Goal: Information Seeking & Learning: Learn about a topic

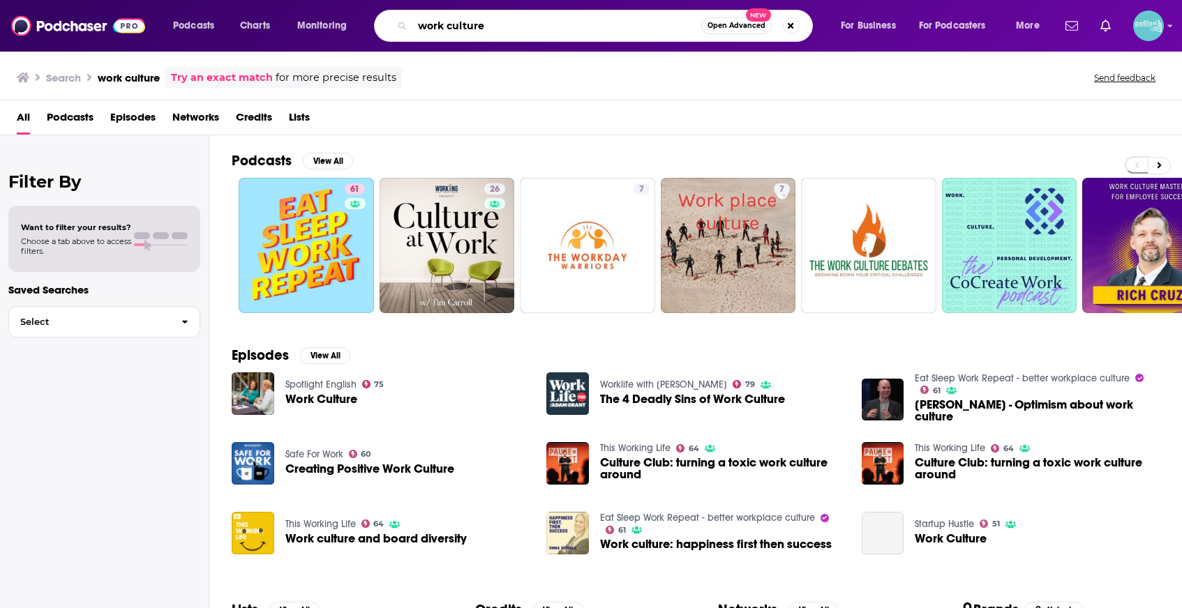
click at [582, 22] on input "work culture" at bounding box center [556, 26] width 289 height 22
type input "life examined"
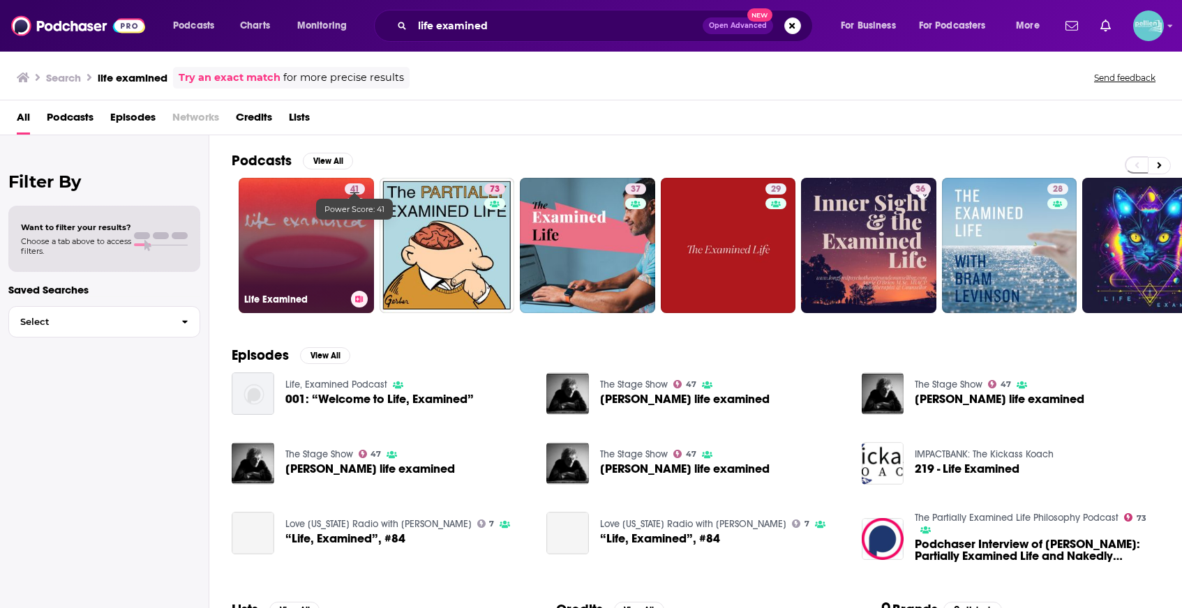
click at [346, 188] on link "41" at bounding box center [355, 188] width 20 height 11
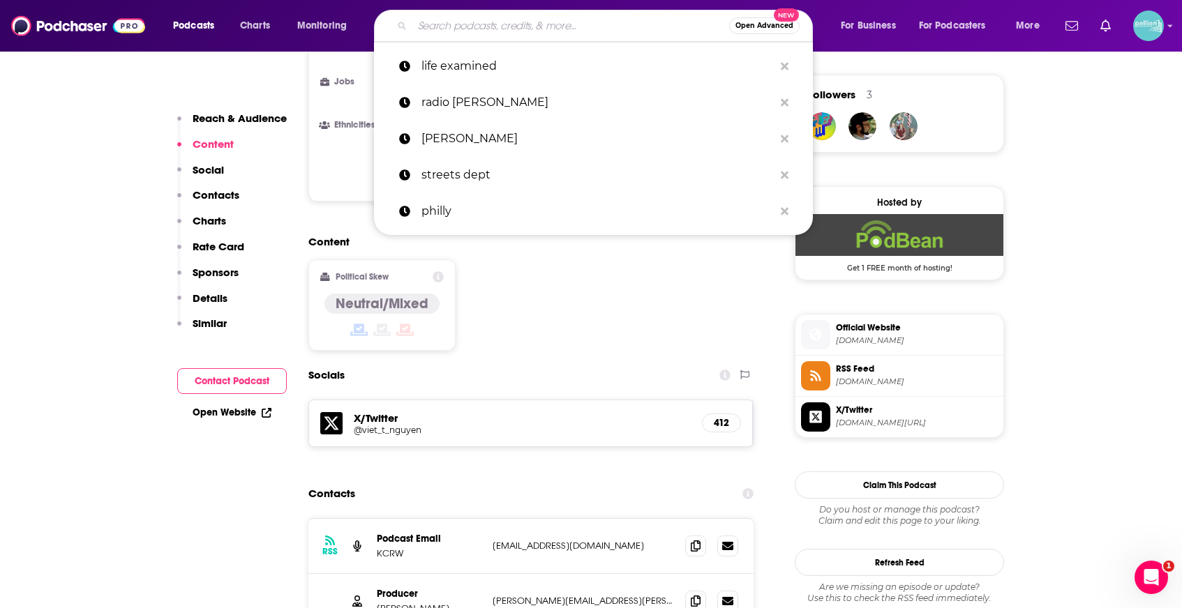
click at [615, 30] on input "Search podcasts, credits, & more..." at bounding box center [570, 26] width 317 height 22
paste input "[PERSON_NAME] War Room"
type input "[PERSON_NAME] War Room"
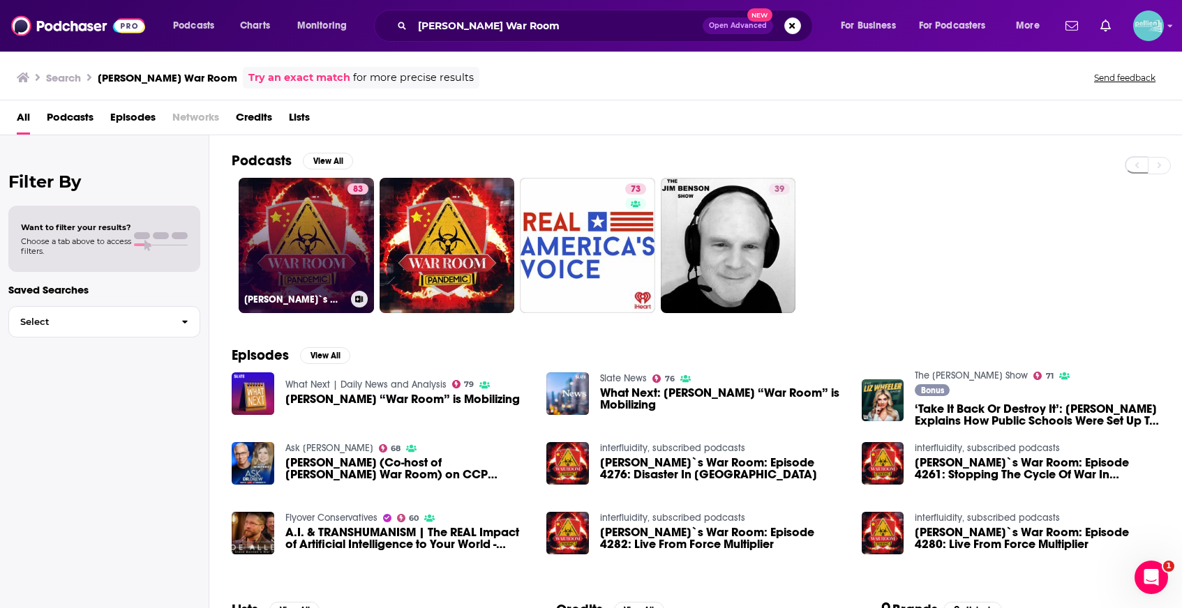
click at [309, 213] on link "83 [PERSON_NAME]`s War Room" at bounding box center [306, 245] width 135 height 135
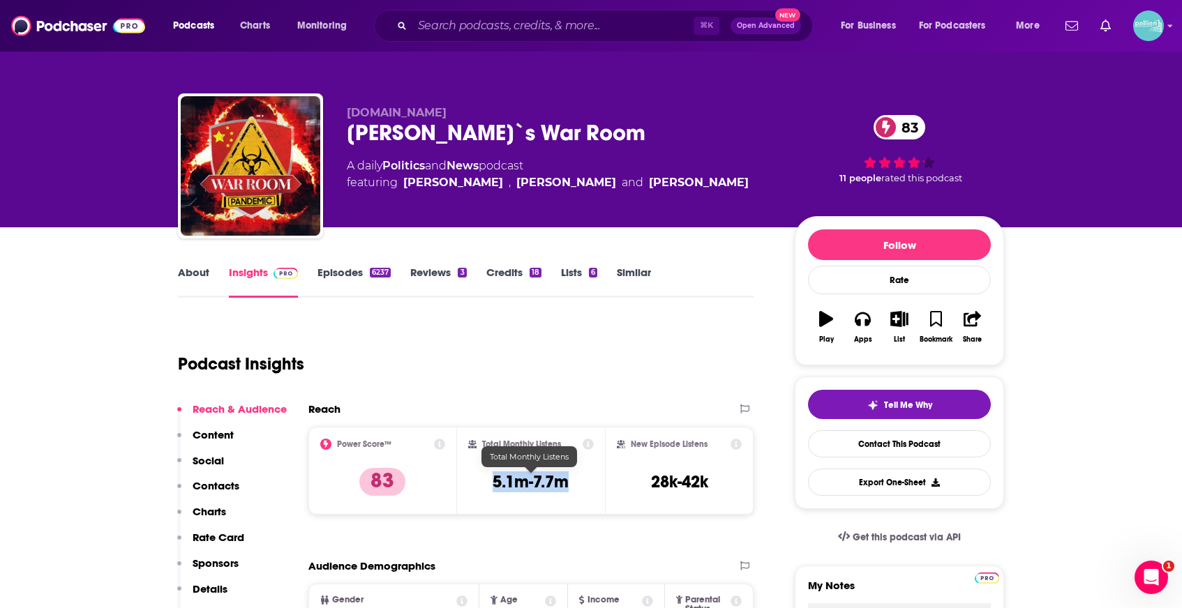
drag, startPoint x: 555, startPoint y: 486, endPoint x: 489, endPoint y: 486, distance: 65.6
click at [489, 486] on div "Total Monthly Listens 5.1m-7.7m" at bounding box center [531, 471] width 126 height 64
copy h3 "5.1m-7.7m"
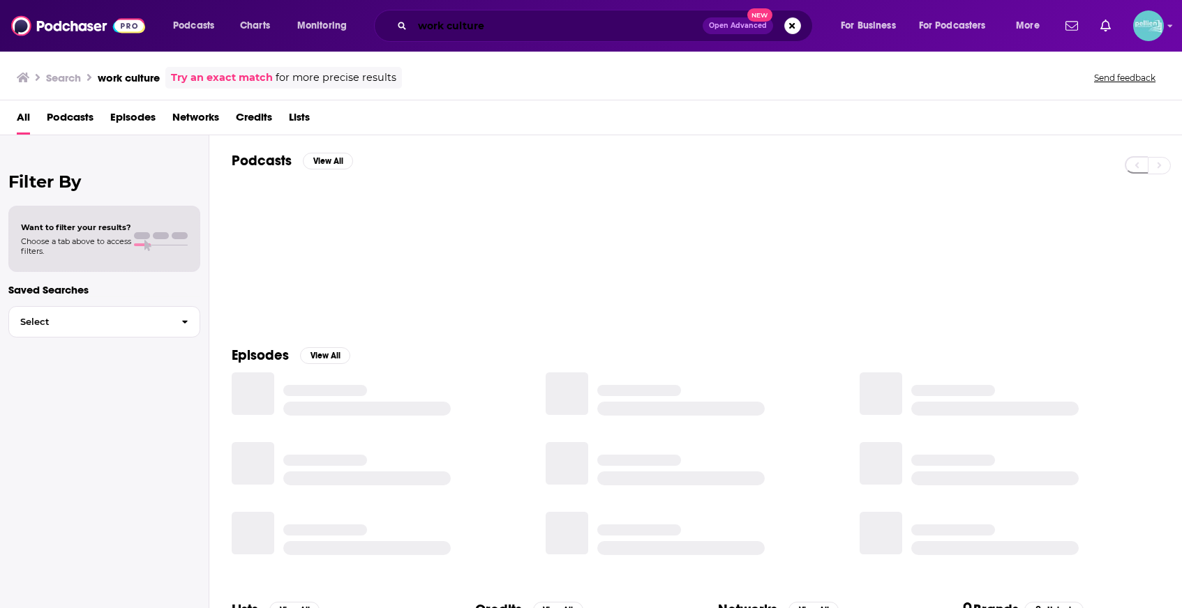
click at [631, 30] on input "work culture" at bounding box center [557, 26] width 290 height 22
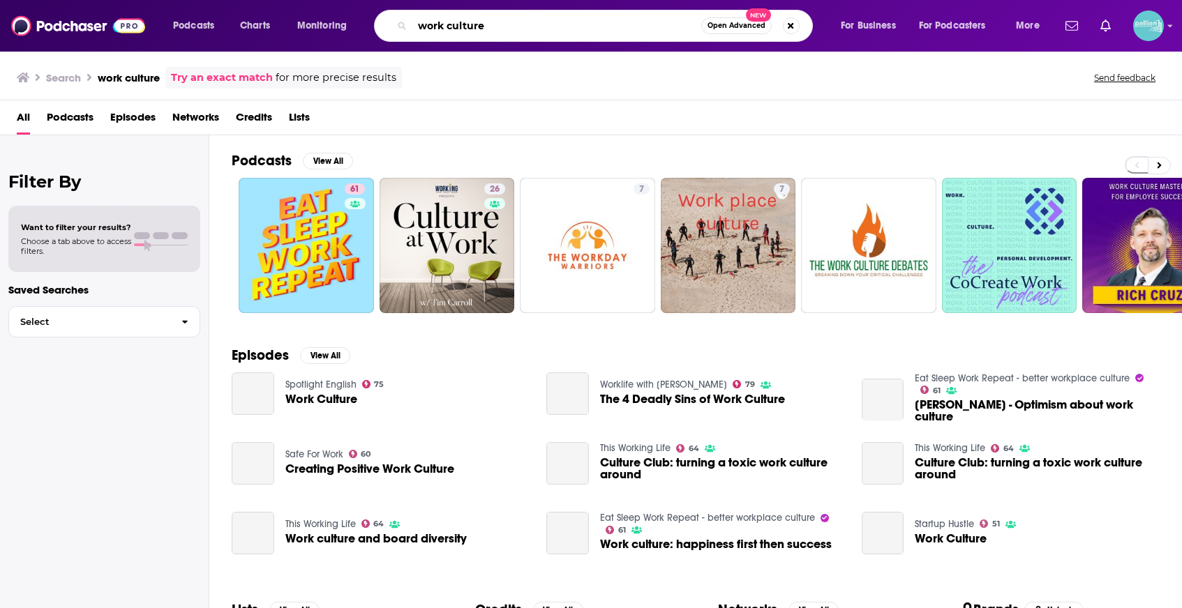
click at [631, 30] on input "work culture" at bounding box center [556, 26] width 289 height 22
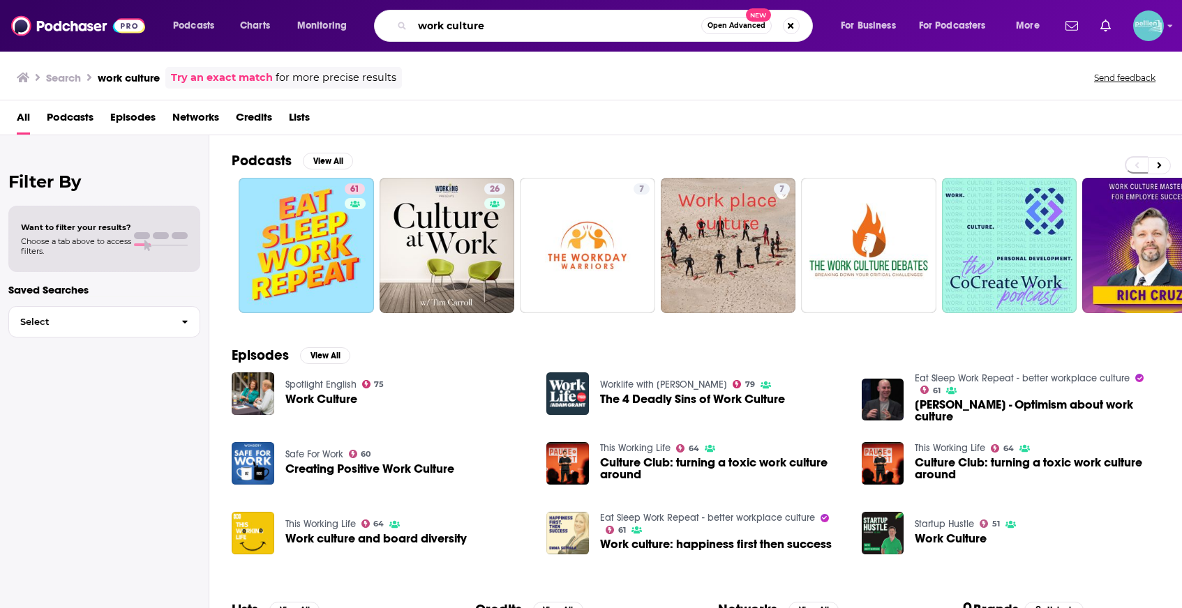
click at [631, 30] on input "work culture" at bounding box center [556, 26] width 289 height 22
type input "You must remember this"
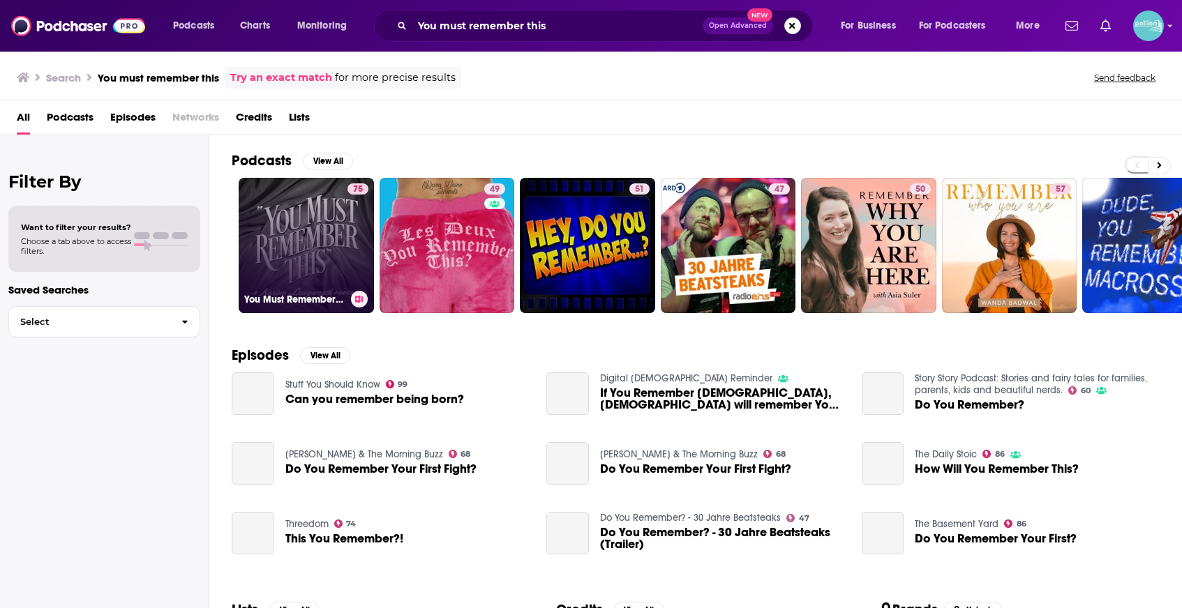
click at [337, 211] on link "75 You Must Remember This" at bounding box center [306, 245] width 135 height 135
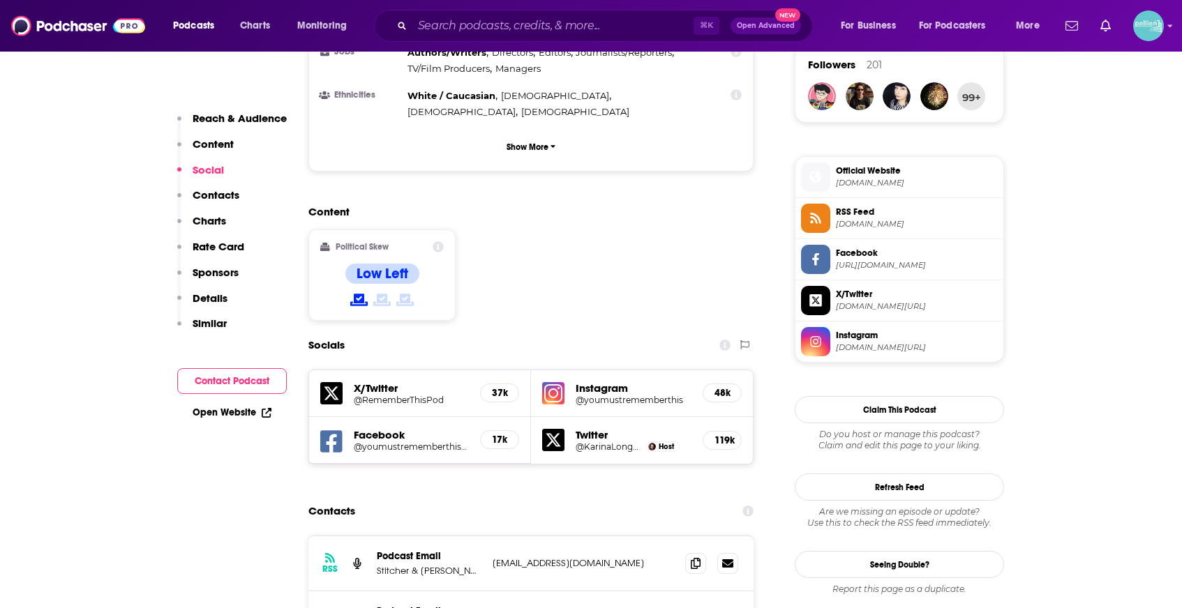
scroll to position [1028, 0]
click at [698, 607] on span at bounding box center [695, 617] width 21 height 21
